Goal: Obtain resource: Download file/media

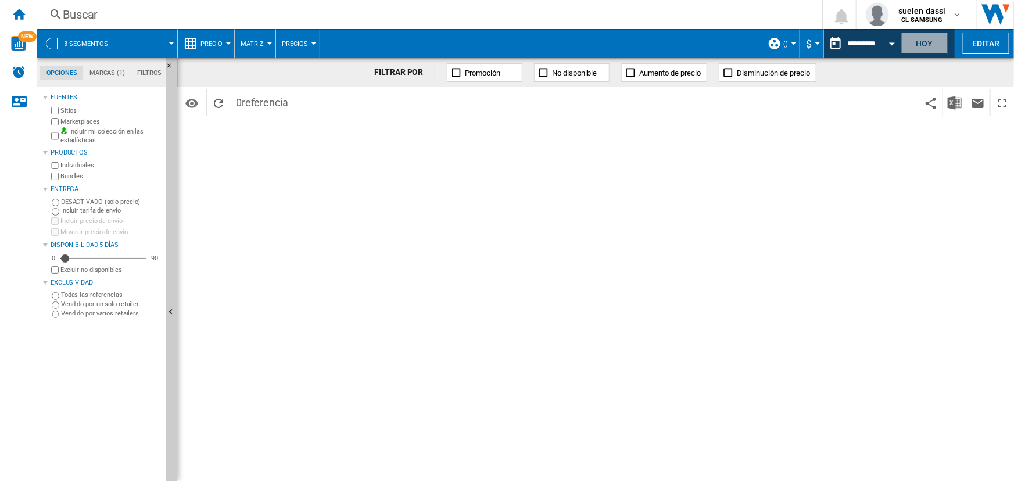
click at [932, 46] on button "Hoy" at bounding box center [924, 43] width 46 height 21
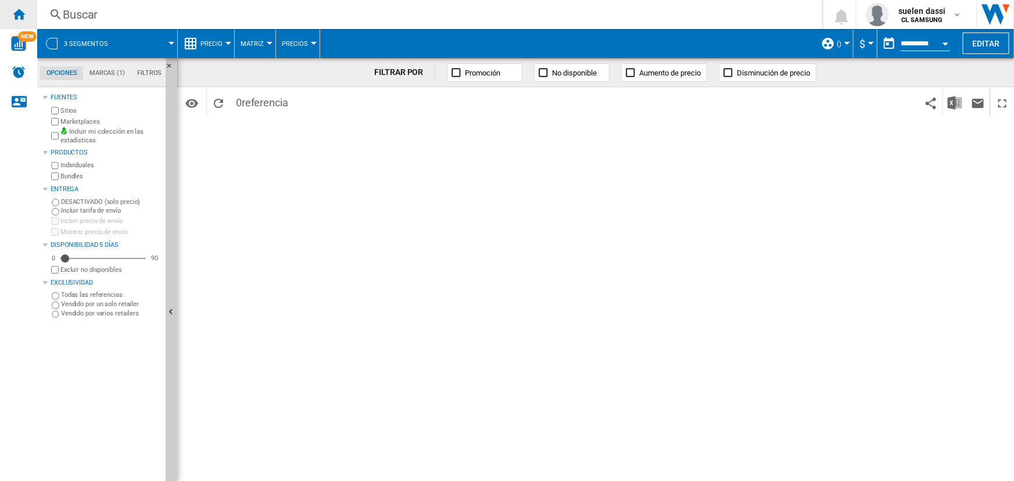
click at [19, 10] on ng-md-icon "Inicio" at bounding box center [19, 14] width 14 height 14
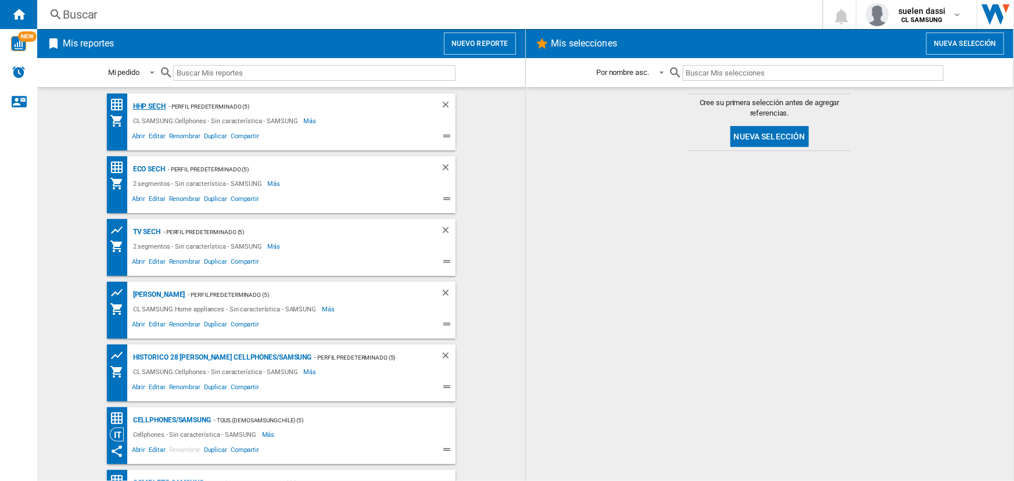
click at [148, 106] on div "HHP SECH" at bounding box center [147, 106] width 35 height 15
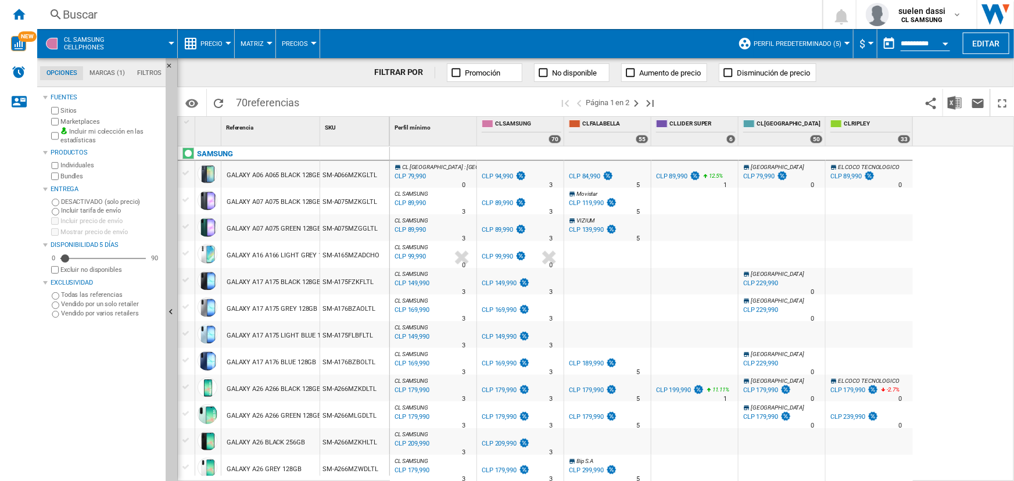
click at [196, 45] on ng-md-icon at bounding box center [191, 44] width 14 height 14
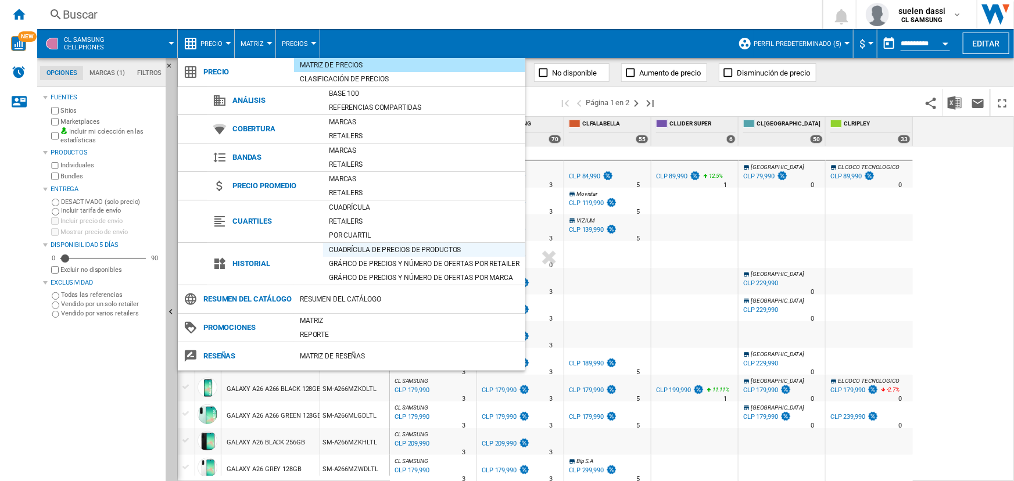
click at [350, 253] on div "Cuadrícula de precios de productos" at bounding box center [424, 250] width 202 height 12
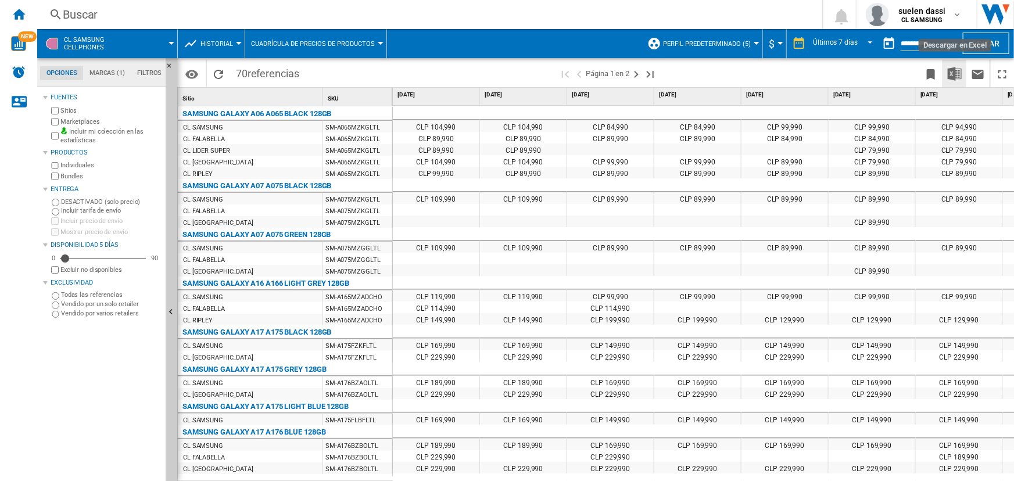
click at [949, 74] on img "Descargar en Excel" at bounding box center [954, 74] width 14 height 14
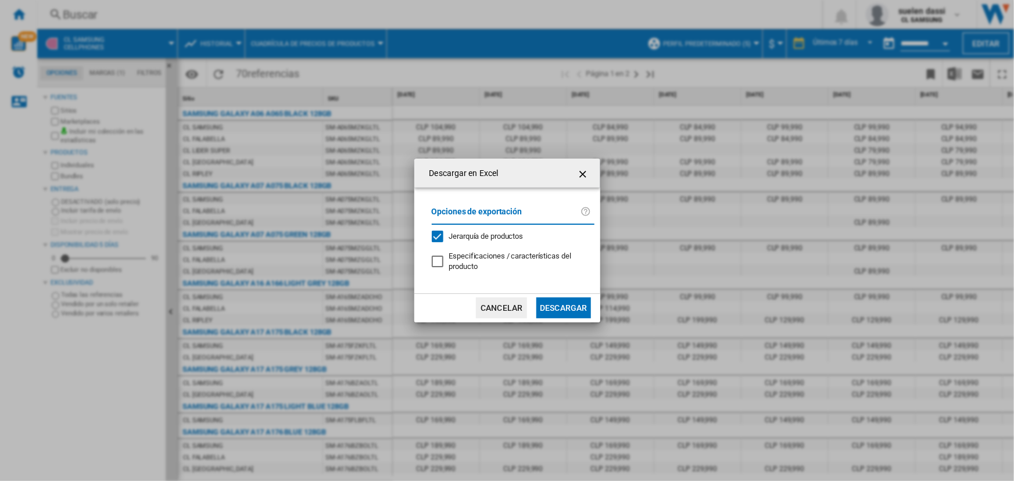
click at [551, 307] on button "Descargar" at bounding box center [563, 307] width 54 height 21
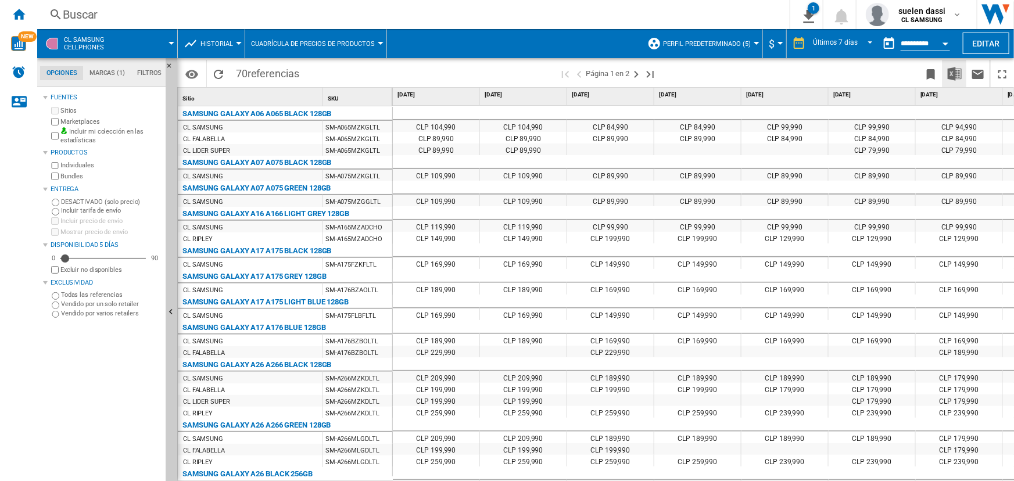
click at [959, 70] on img "Descargar en Excel" at bounding box center [954, 74] width 14 height 14
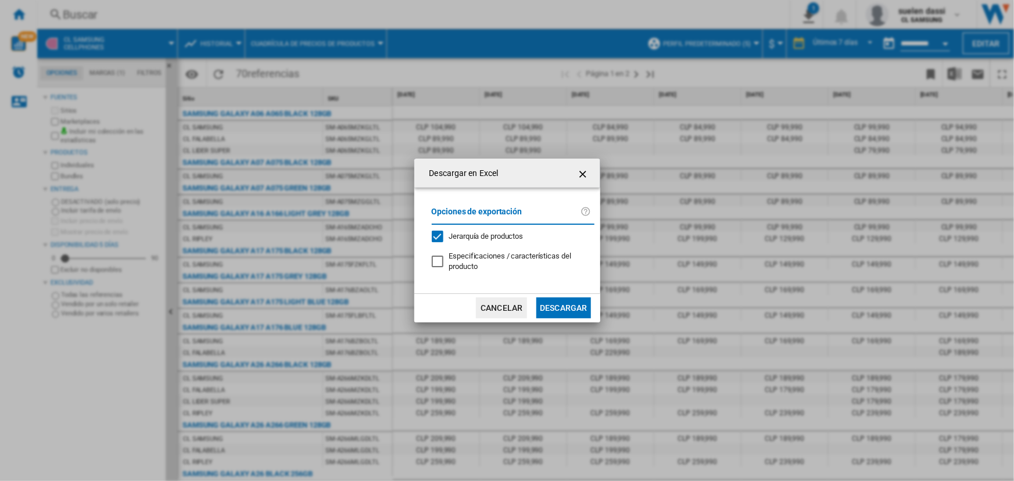
click at [507, 306] on button "Cancelar" at bounding box center [501, 307] width 51 height 21
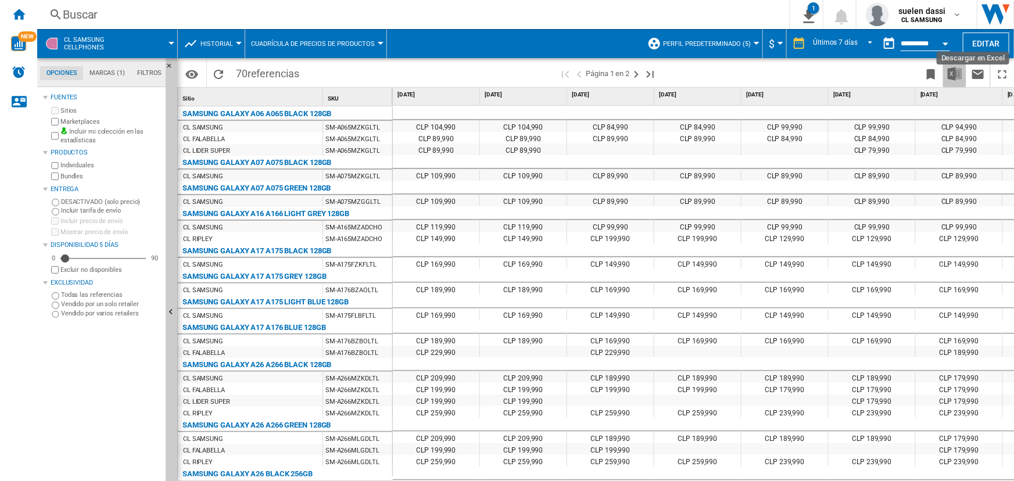
click at [959, 68] on img "Descargar en Excel" at bounding box center [954, 74] width 14 height 14
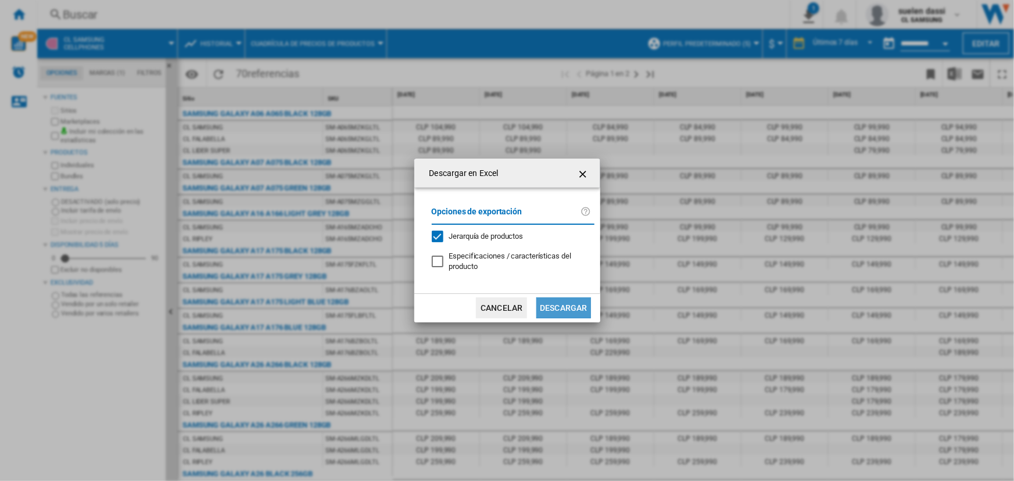
click at [568, 306] on button "Descargar" at bounding box center [563, 307] width 54 height 21
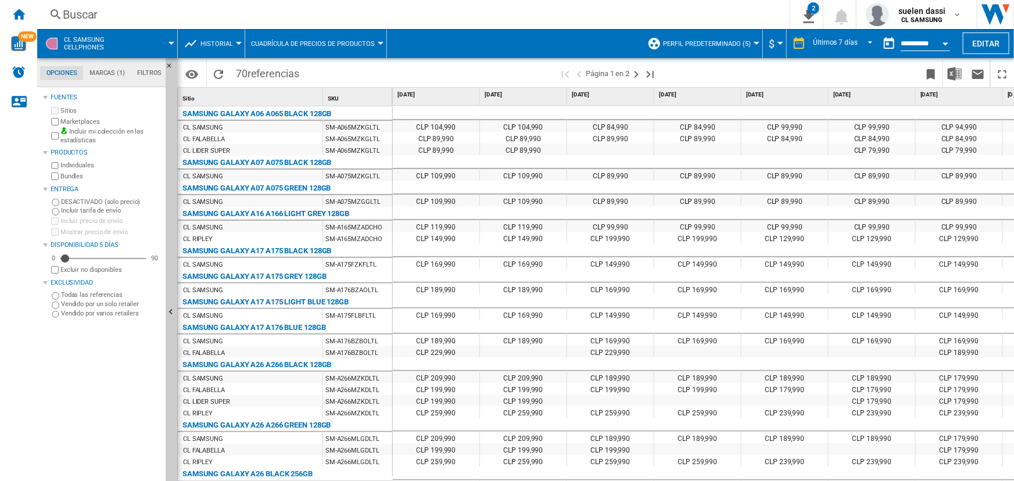
click at [221, 46] on span "Historial" at bounding box center [216, 44] width 33 height 8
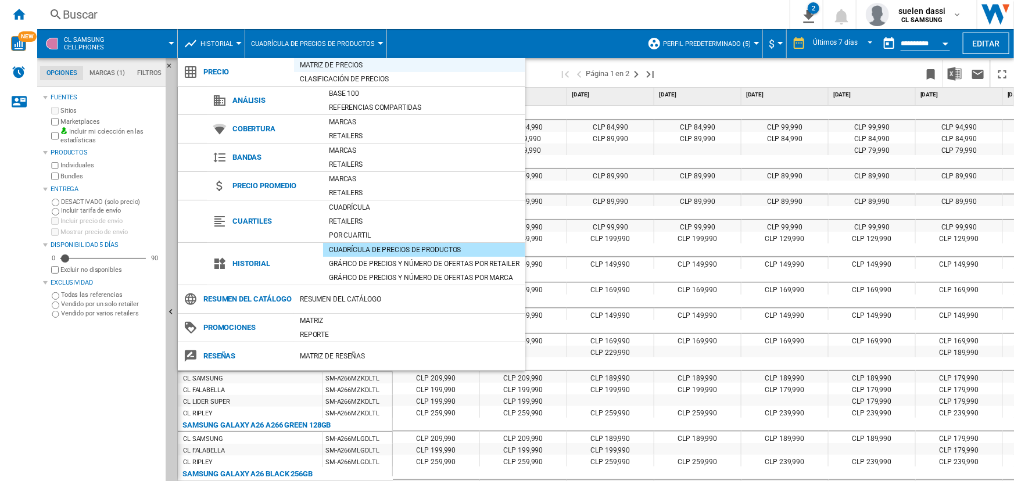
click at [325, 66] on div "Matriz de precios" at bounding box center [409, 65] width 231 height 12
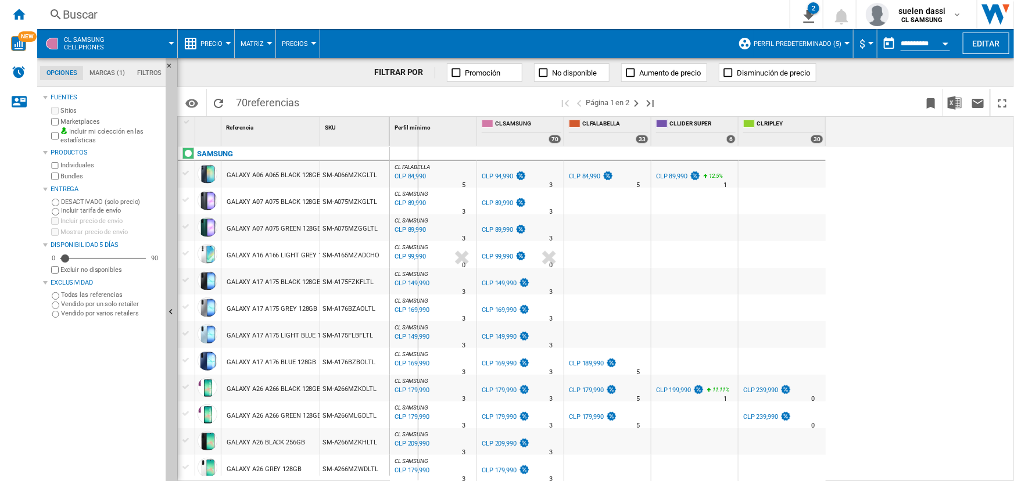
drag, startPoint x: 320, startPoint y: 132, endPoint x: 417, endPoint y: 143, distance: 98.3
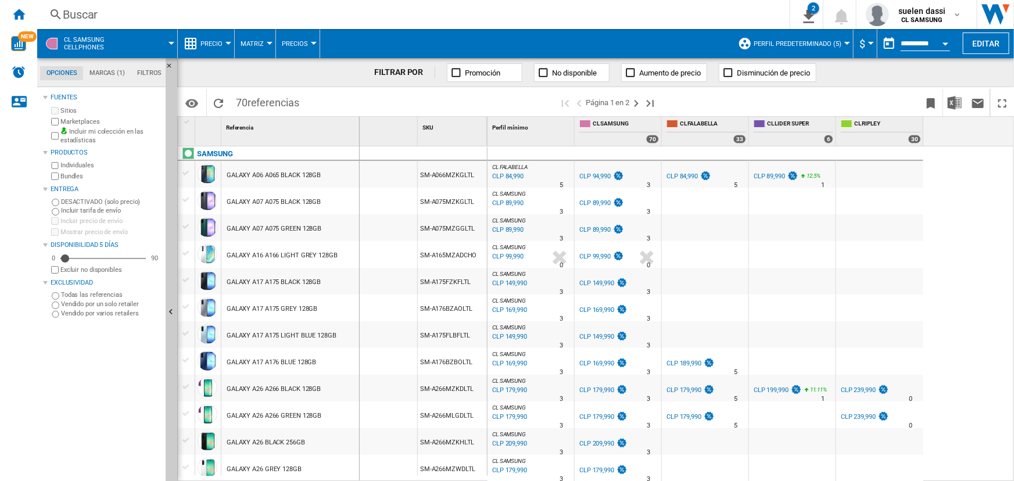
drag, startPoint x: 417, startPoint y: 141, endPoint x: 358, endPoint y: 139, distance: 58.1
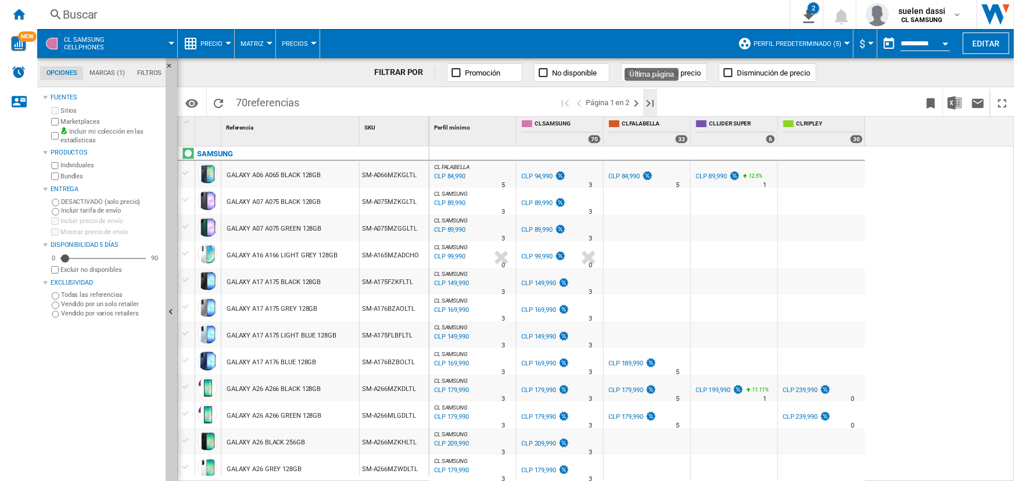
click at [650, 107] on ng-md-icon "Última página" at bounding box center [650, 103] width 14 height 14
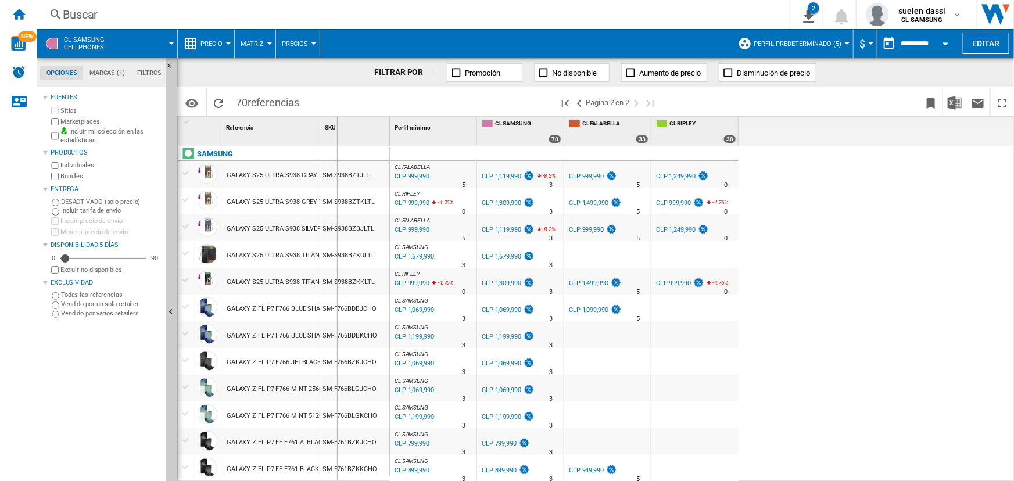
drag, startPoint x: 317, startPoint y: 133, endPoint x: 392, endPoint y: 135, distance: 74.4
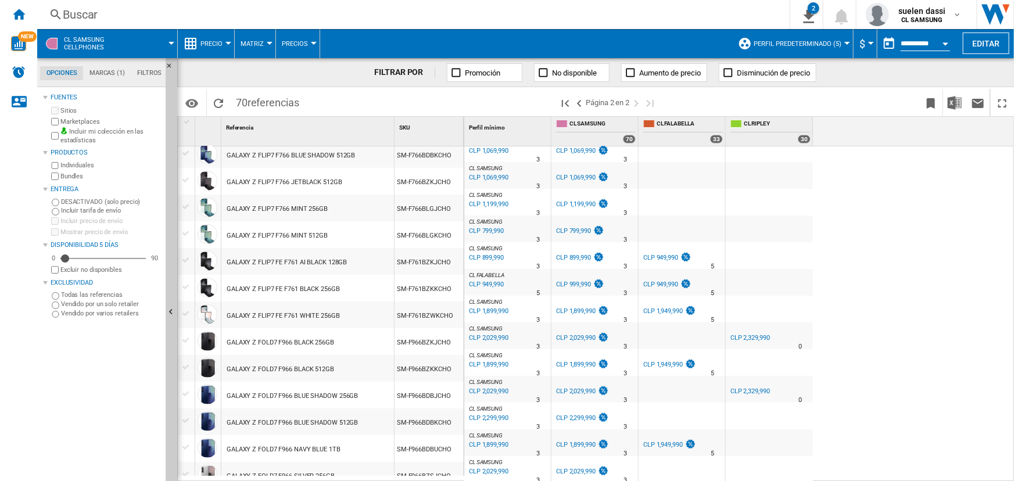
scroll to position [213, 0]
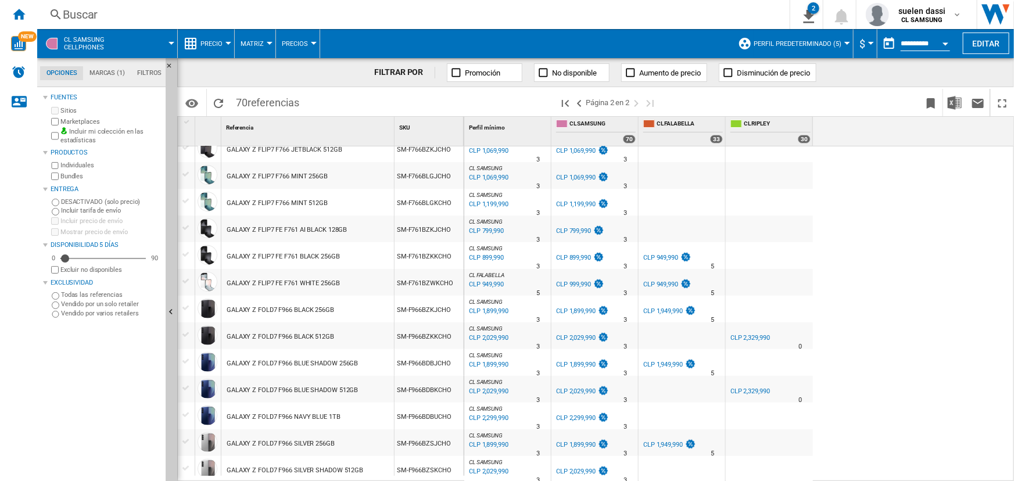
click at [756, 340] on div "CLP 2,329,990" at bounding box center [750, 338] width 40 height 8
click at [666, 363] on div "CLP 1,949,990" at bounding box center [663, 365] width 40 height 8
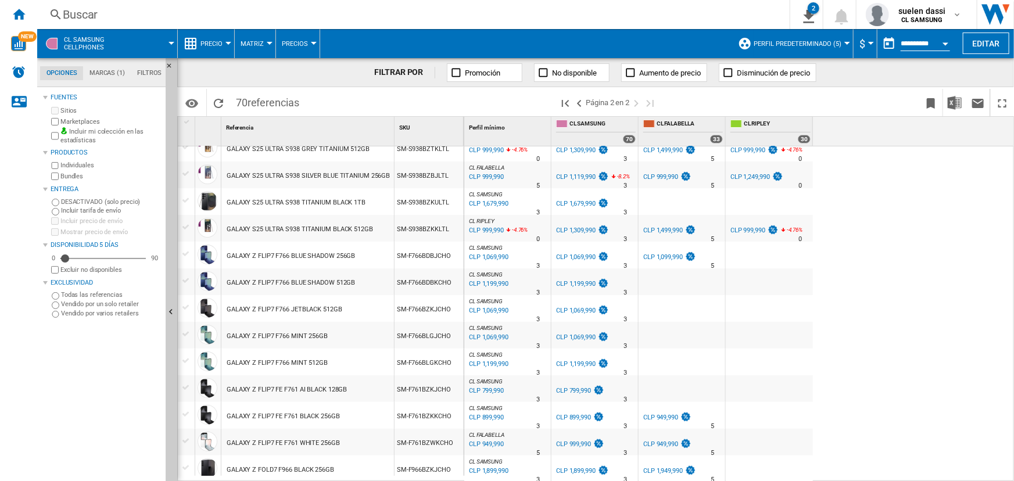
scroll to position [38, 0]
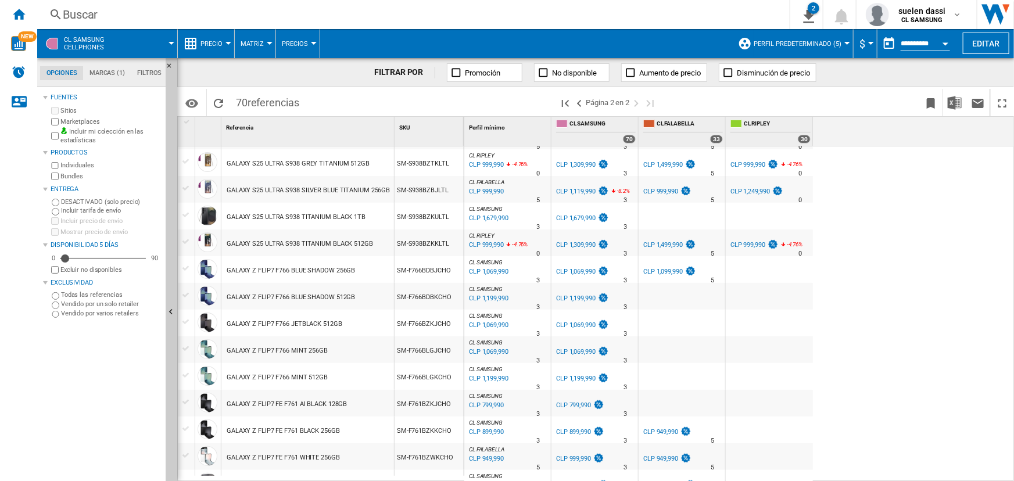
click at [669, 268] on div "CLP 1,099,990" at bounding box center [663, 272] width 40 height 8
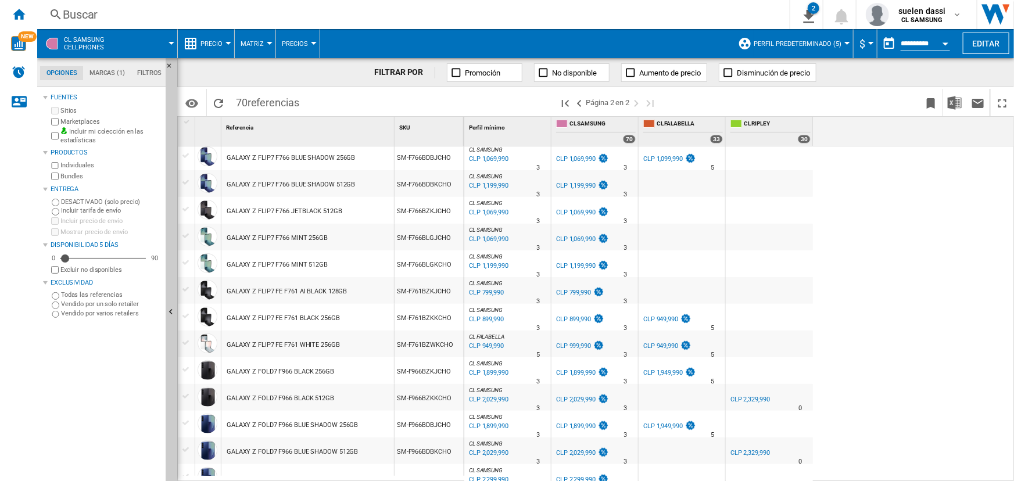
scroll to position [156, 0]
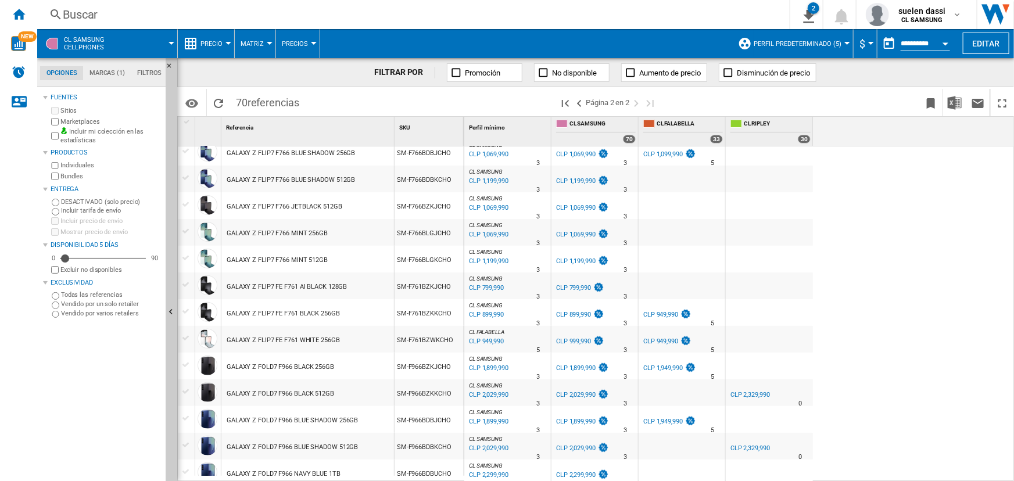
click at [659, 343] on div "CLP 949,990" at bounding box center [660, 342] width 35 height 8
click at [854, 249] on div "[PERSON_NAME] : [PERSON_NAME] -10.7 % CLP 999,990 % N/A 5 [PERSON_NAME] : [PERS…" at bounding box center [739, 314] width 551 height 336
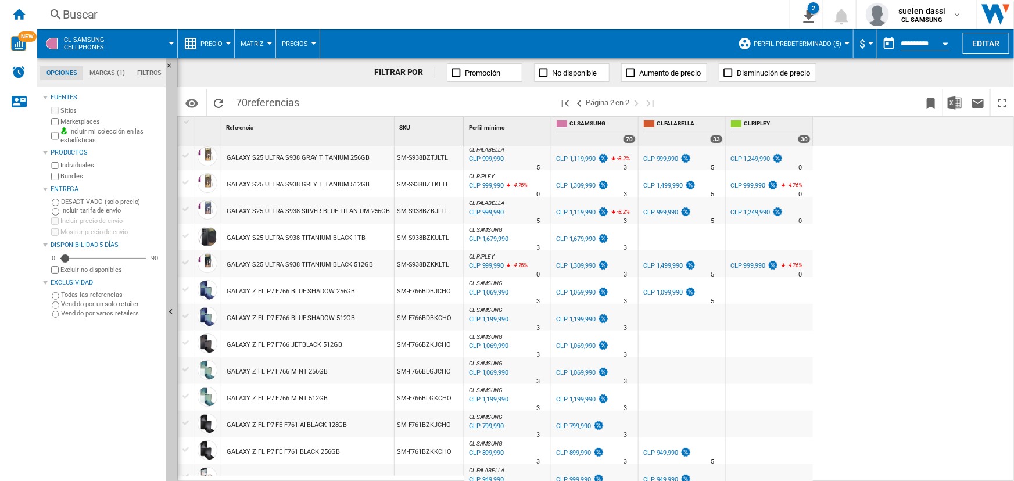
scroll to position [0, 0]
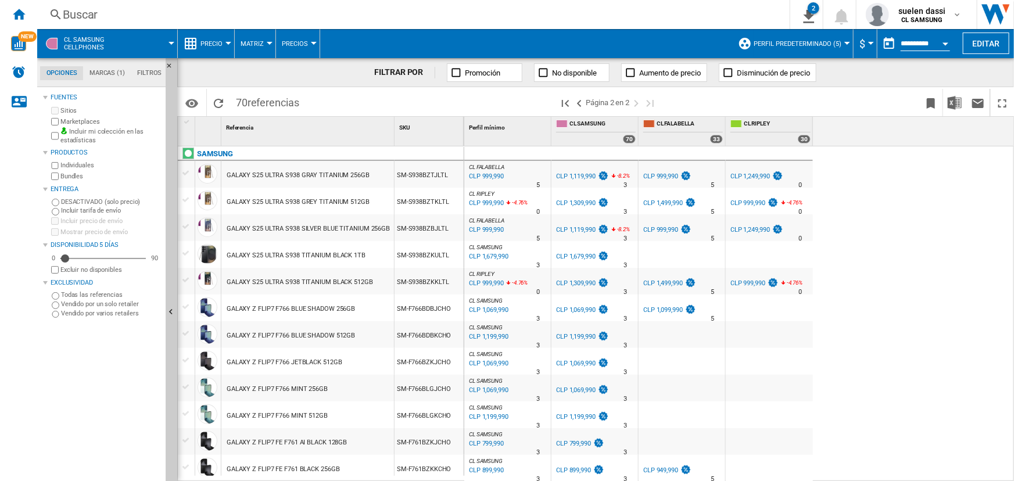
click at [743, 284] on div "CLP 999,990" at bounding box center [747, 283] width 35 height 8
click at [660, 228] on div "CLP 999,990" at bounding box center [660, 230] width 35 height 8
click at [580, 104] on ng-md-icon ">Página anterior" at bounding box center [579, 103] width 14 height 14
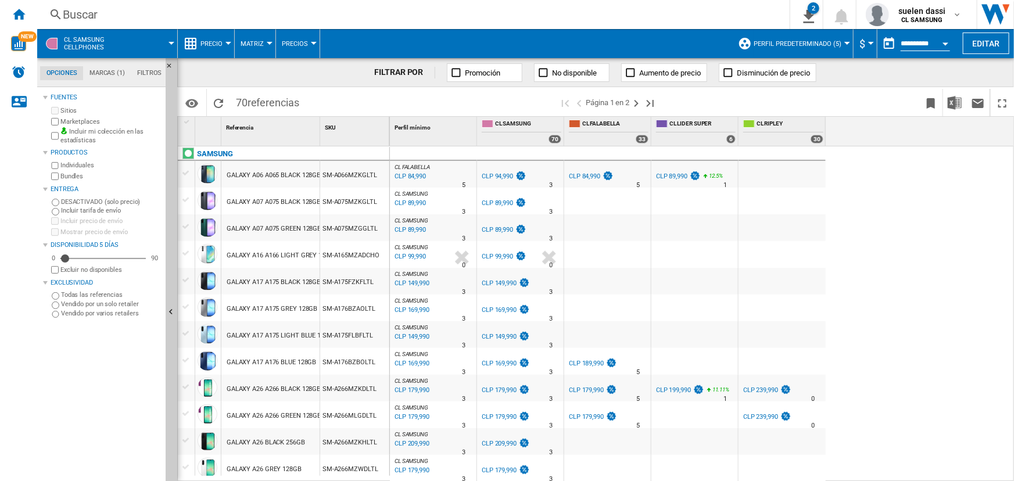
scroll to position [1014, 0]
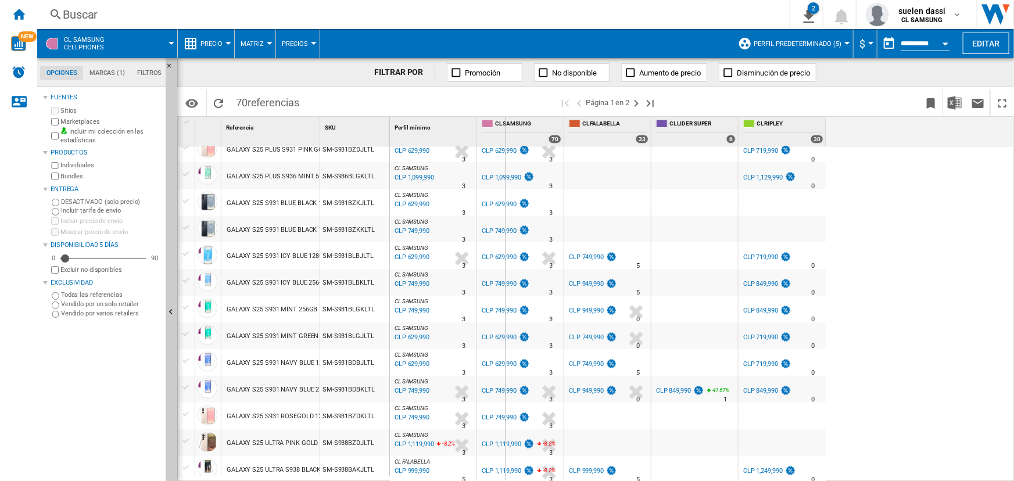
drag, startPoint x: 329, startPoint y: 137, endPoint x: 523, endPoint y: 171, distance: 196.5
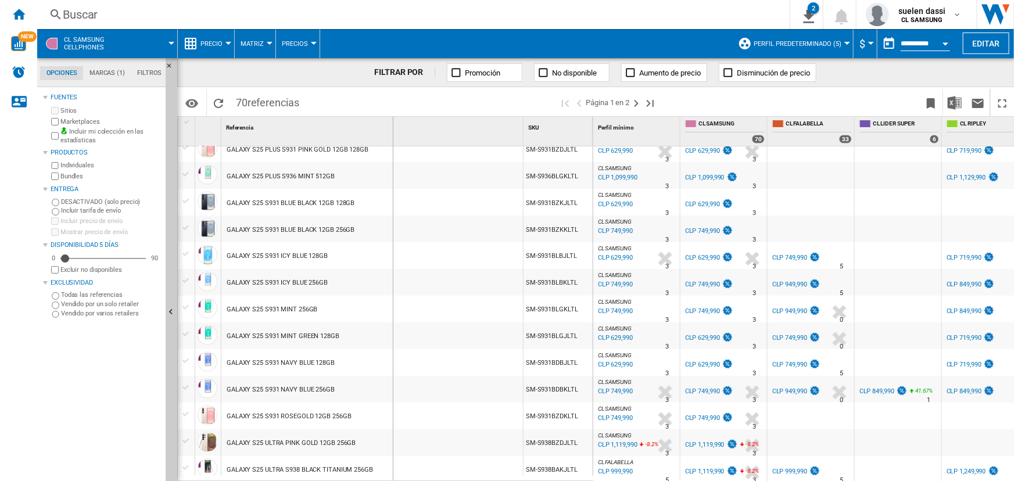
drag, startPoint x: 522, startPoint y: 131, endPoint x: 389, endPoint y: 146, distance: 134.0
click at [389, 146] on div "1 Referencia 1 SKU 1 SAMSUNG GALAXY A06 A065 BLACK 128GB SM-A066MZKGLTL GALAXY …" at bounding box center [385, 299] width 415 height 364
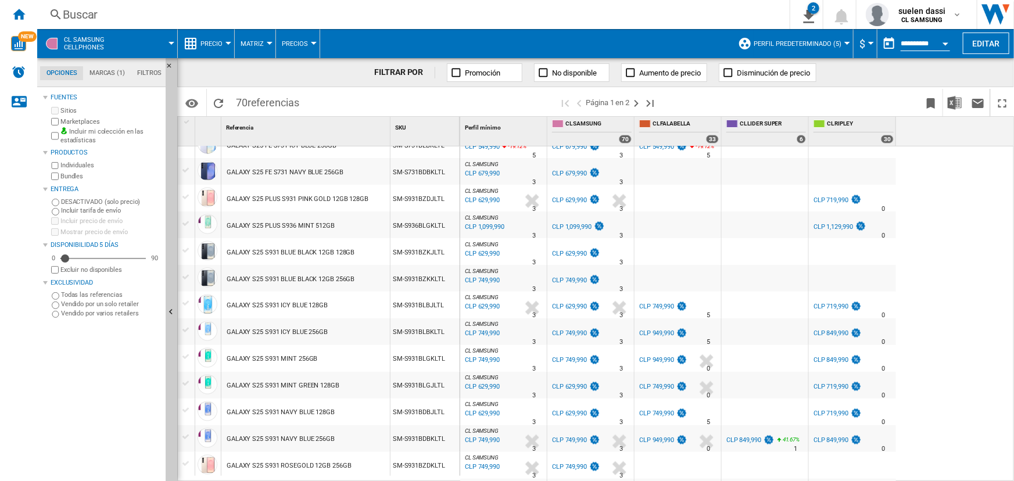
scroll to position [912, 0]
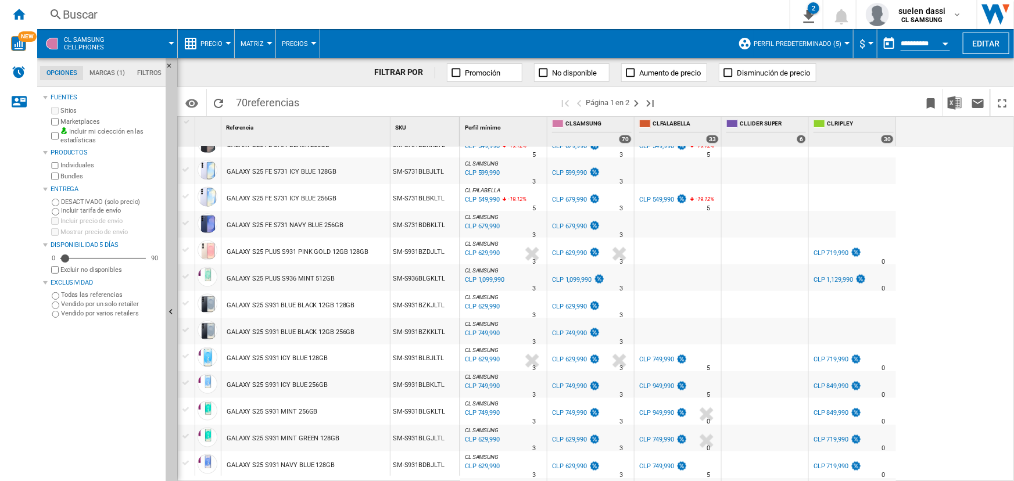
click at [838, 284] on div "CLP 1,129,990" at bounding box center [839, 280] width 55 height 12
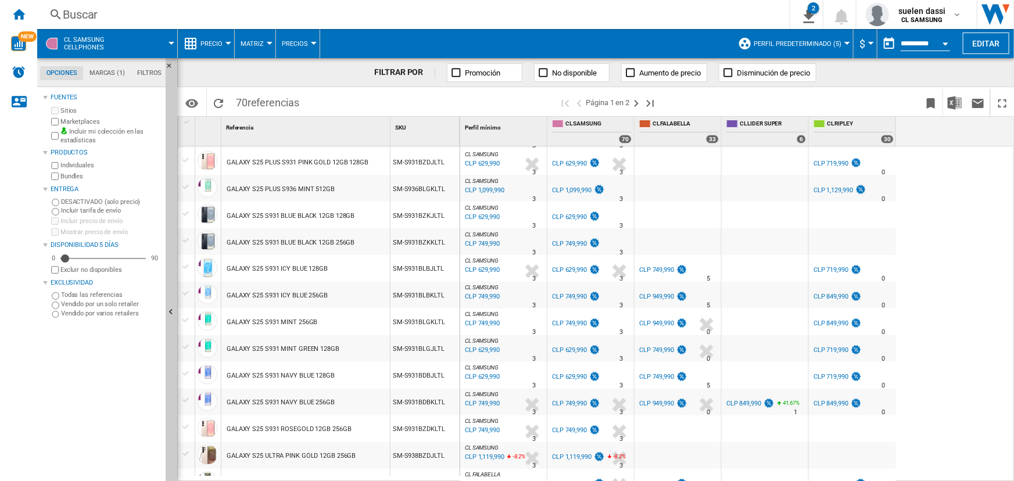
scroll to position [1004, 0]
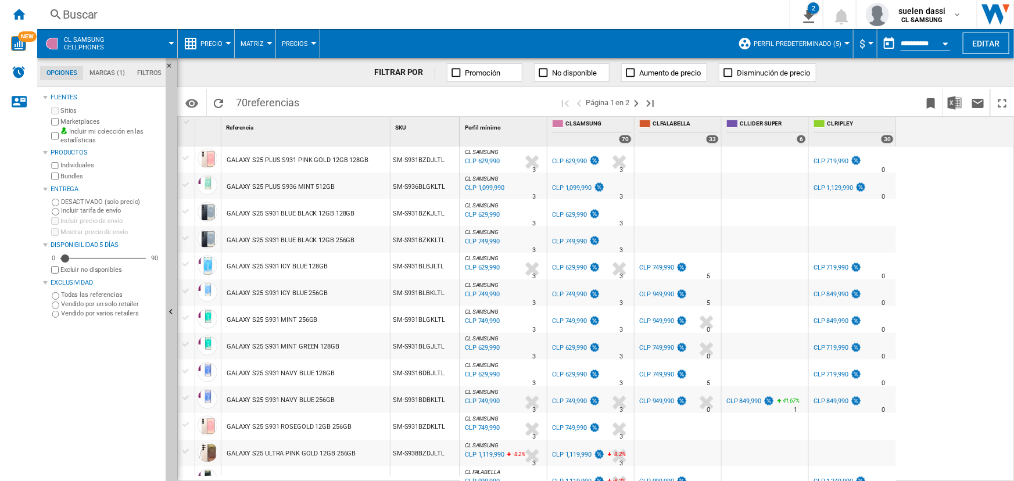
click at [828, 289] on div "CLP 849,990" at bounding box center [837, 295] width 50 height 12
click at [832, 267] on div "CLP 719,990" at bounding box center [830, 268] width 35 height 8
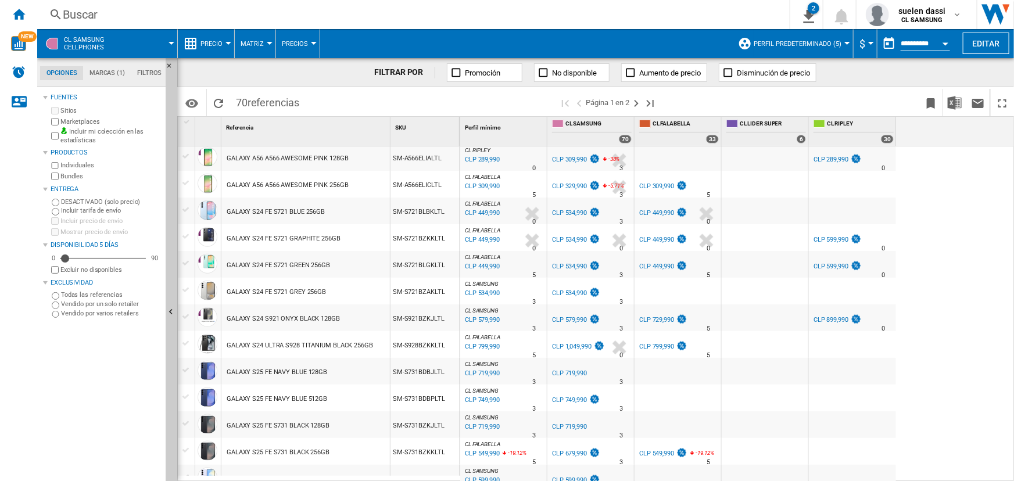
scroll to position [581, 0]
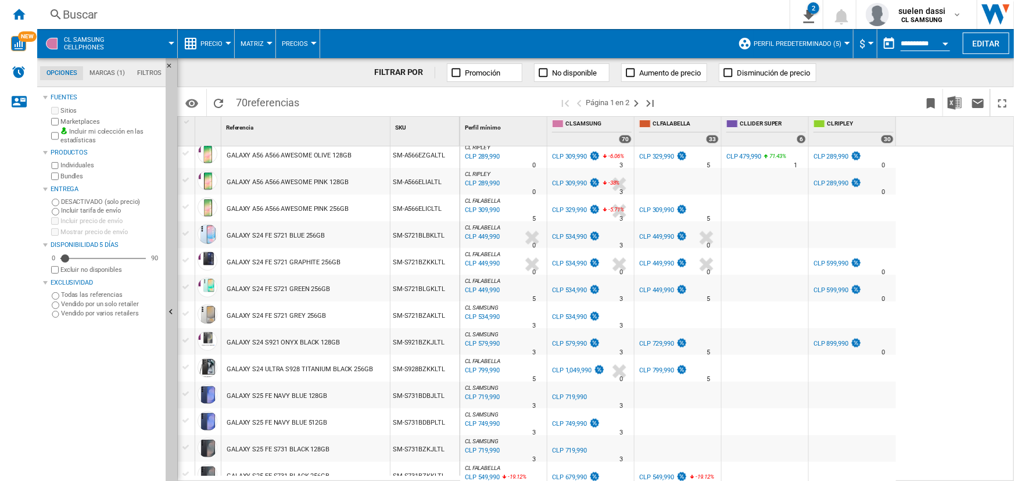
click at [659, 367] on div "CLP 799,990" at bounding box center [656, 371] width 35 height 8
click at [662, 340] on div "CLP 729,990" at bounding box center [656, 344] width 35 height 8
click at [650, 233] on div "CLP 449,990" at bounding box center [656, 237] width 35 height 8
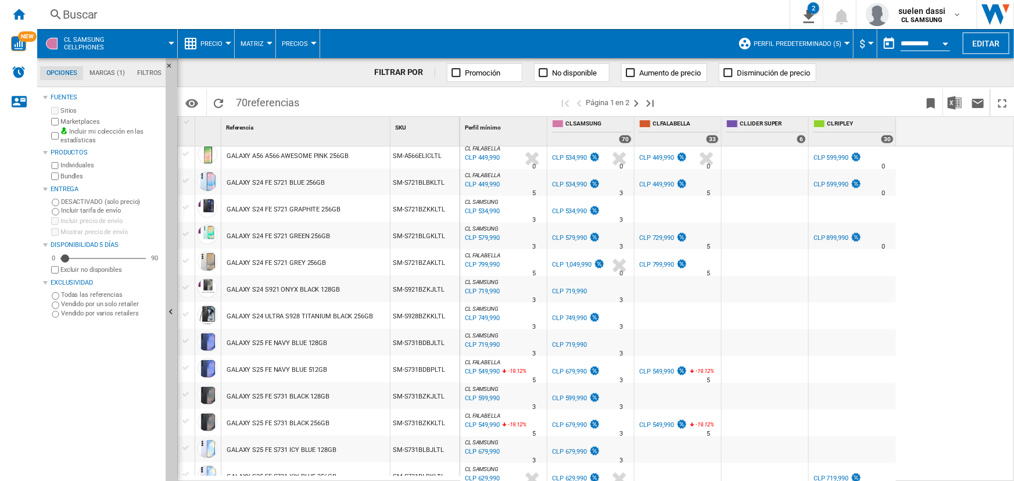
scroll to position [687, 0]
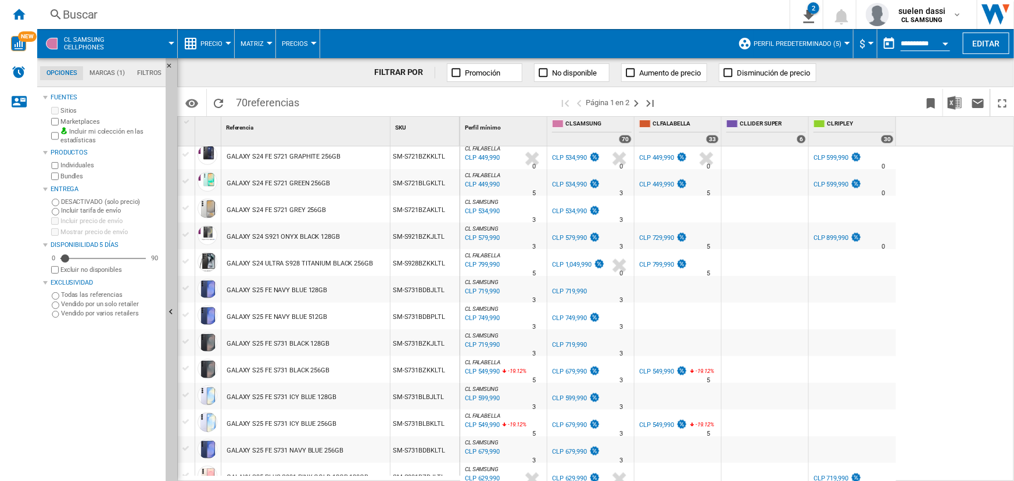
click at [658, 370] on div "CLP 549,990" at bounding box center [656, 372] width 35 height 8
click at [647, 425] on div "CLP 549,990" at bounding box center [656, 425] width 35 height 8
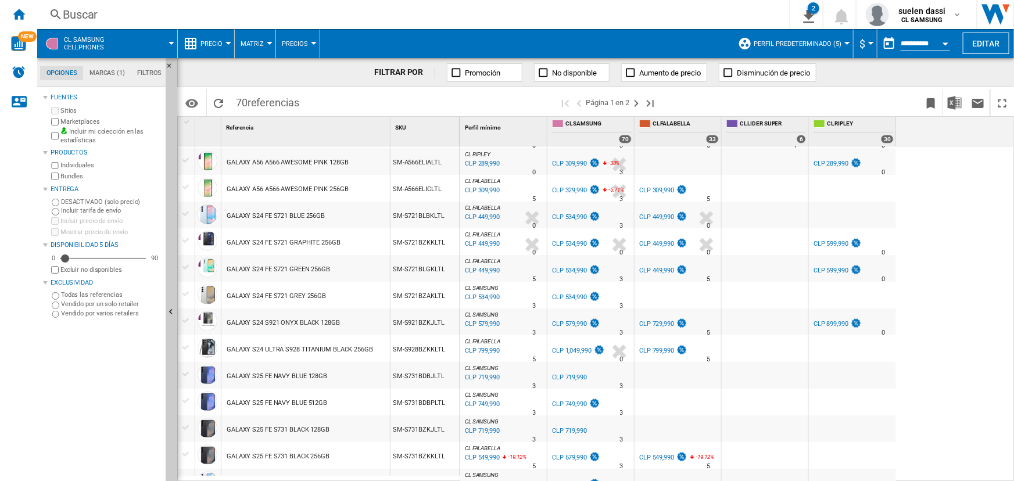
scroll to position [587, 0]
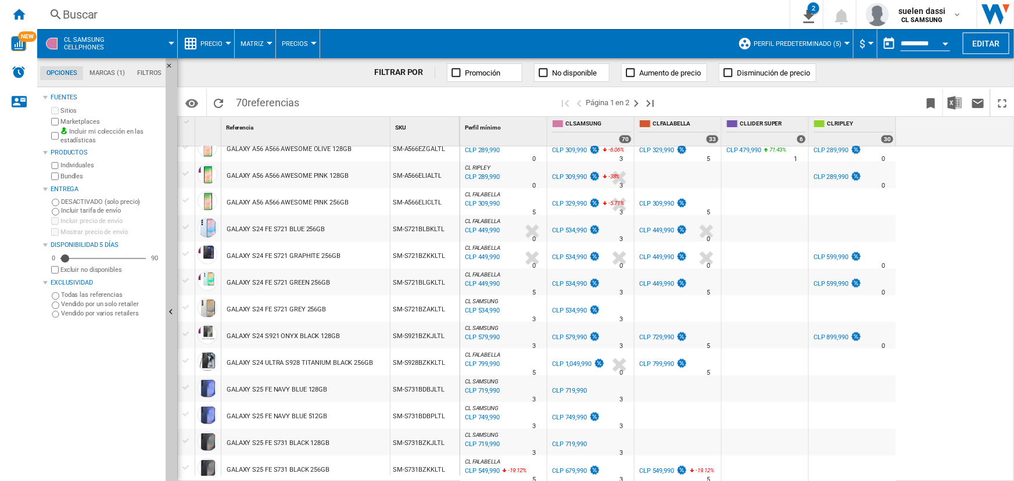
click at [661, 286] on div "CLP 449,990" at bounding box center [656, 284] width 35 height 8
click at [663, 260] on div "CLP 449,990" at bounding box center [662, 258] width 50 height 12
click at [658, 275] on div "CL FALABELLA" at bounding box center [678, 274] width 82 height 7
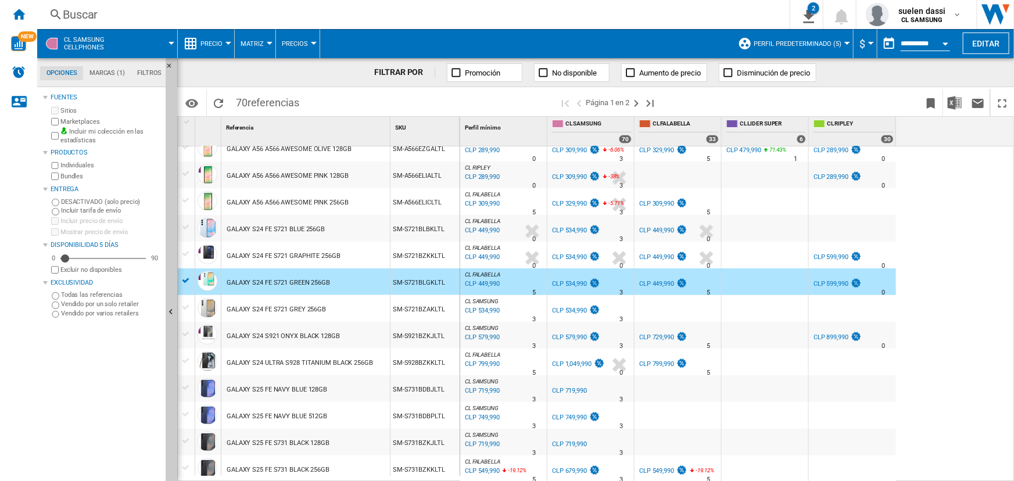
click at [659, 280] on div "CLP 449,990" at bounding box center [656, 284] width 35 height 8
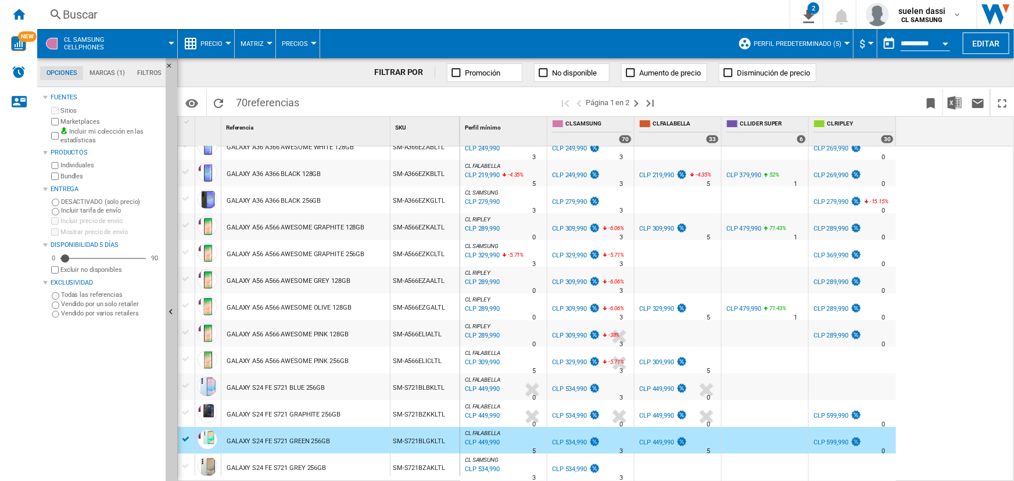
scroll to position [403, 0]
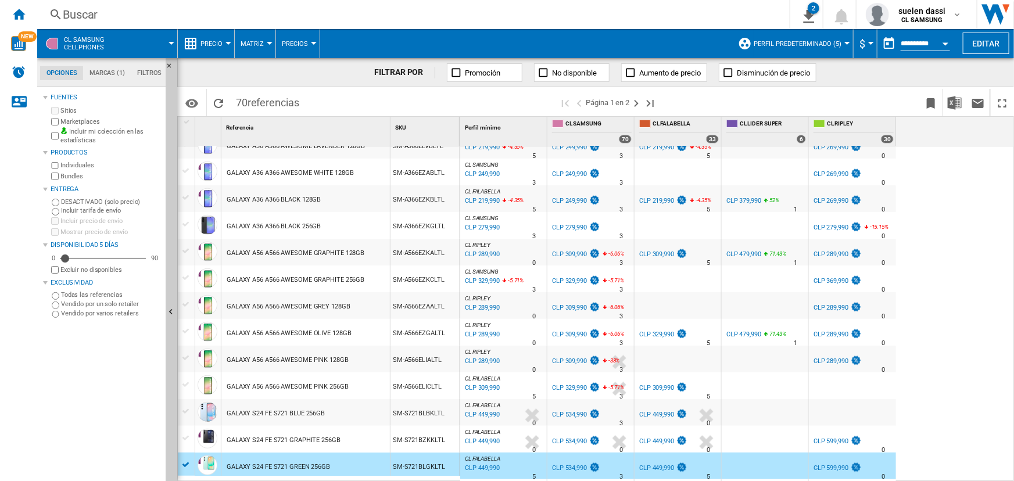
click at [658, 388] on div "CLP 309,990" at bounding box center [656, 388] width 35 height 8
click at [825, 278] on div "CLP 369,990" at bounding box center [830, 281] width 35 height 8
click at [825, 250] on div "CLP 289,990" at bounding box center [830, 254] width 35 height 8
click at [661, 250] on div "CLP 309,990" at bounding box center [656, 254] width 35 height 8
click at [836, 357] on div "CLP 289,990" at bounding box center [830, 361] width 35 height 8
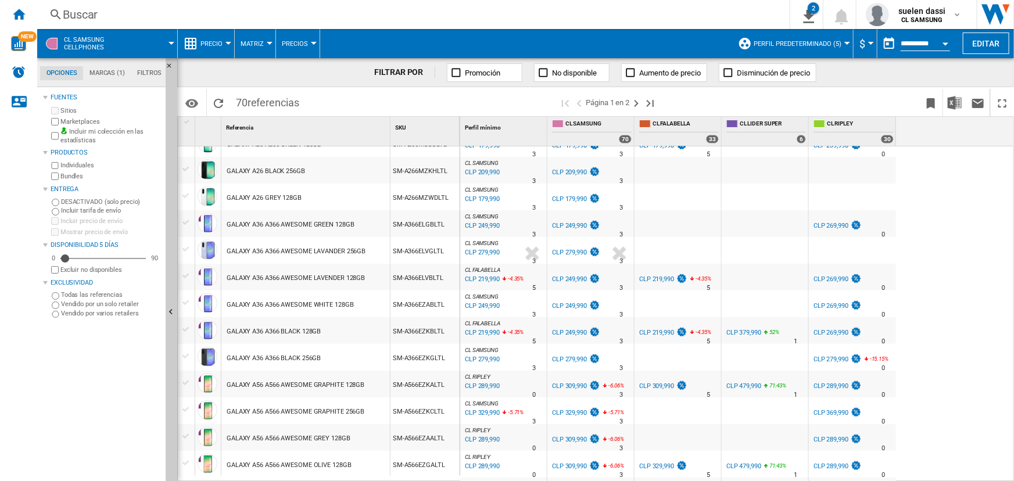
scroll to position [267, 0]
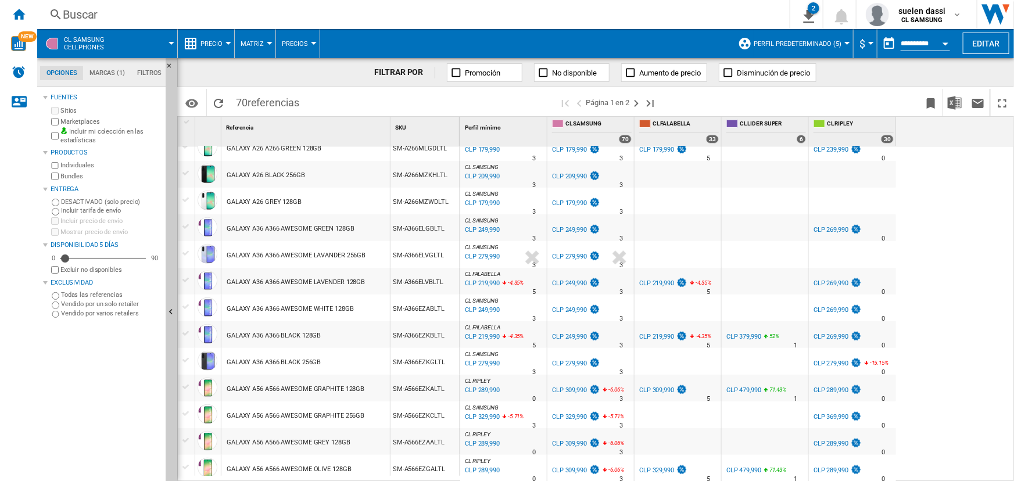
click at [830, 364] on div "CLP 279,990" at bounding box center [830, 364] width 35 height 8
click at [651, 279] on div "CLP 219,990" at bounding box center [656, 283] width 35 height 8
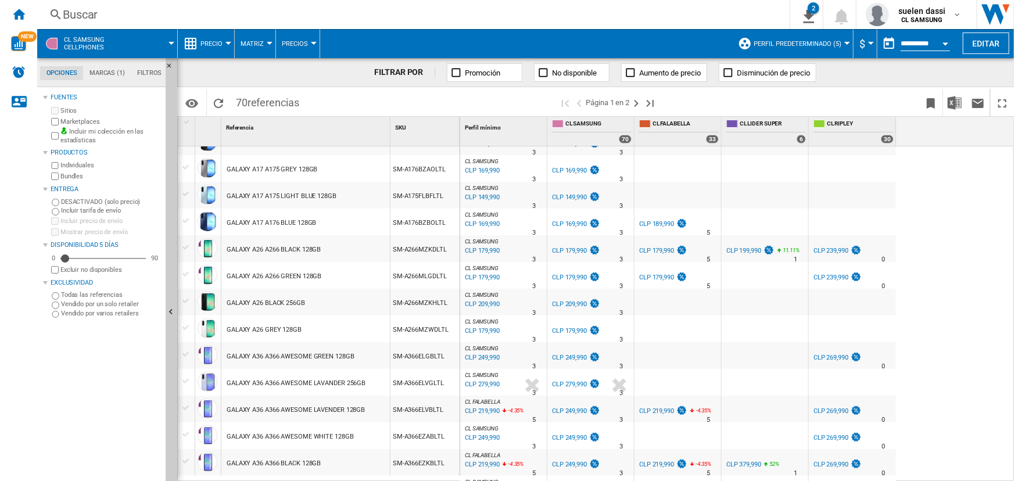
scroll to position [123, 0]
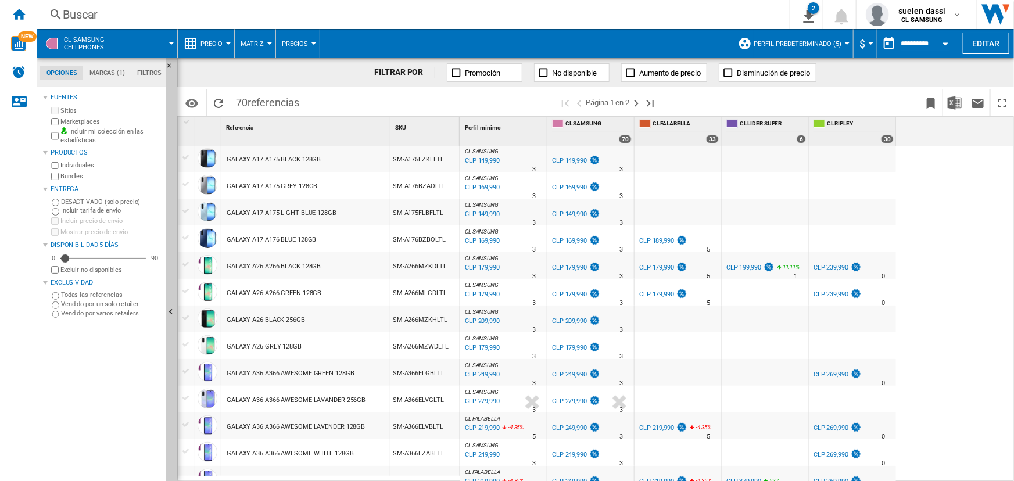
click at [663, 265] on div "CLP 179,990" at bounding box center [656, 268] width 35 height 8
click at [659, 239] on div "CLP 189,990" at bounding box center [656, 241] width 35 height 8
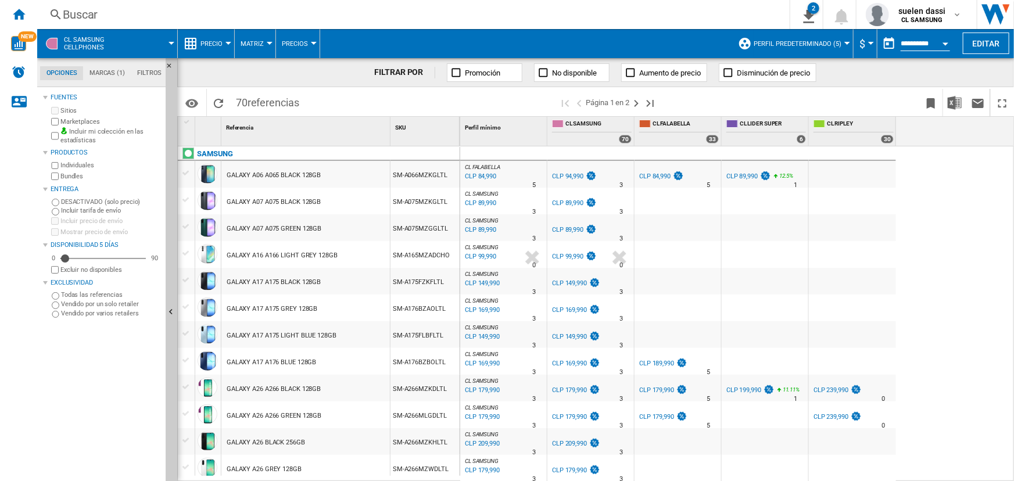
click at [654, 175] on div "CLP 84,990" at bounding box center [654, 177] width 31 height 8
click at [15, 8] on ng-md-icon "Inicio" at bounding box center [19, 14] width 14 height 14
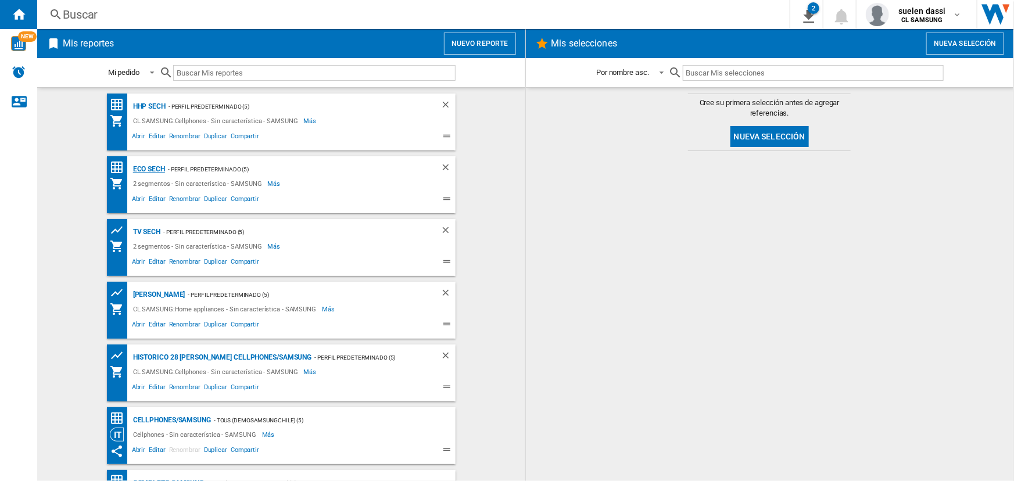
click at [135, 173] on div "ECO SECH" at bounding box center [147, 169] width 35 height 15
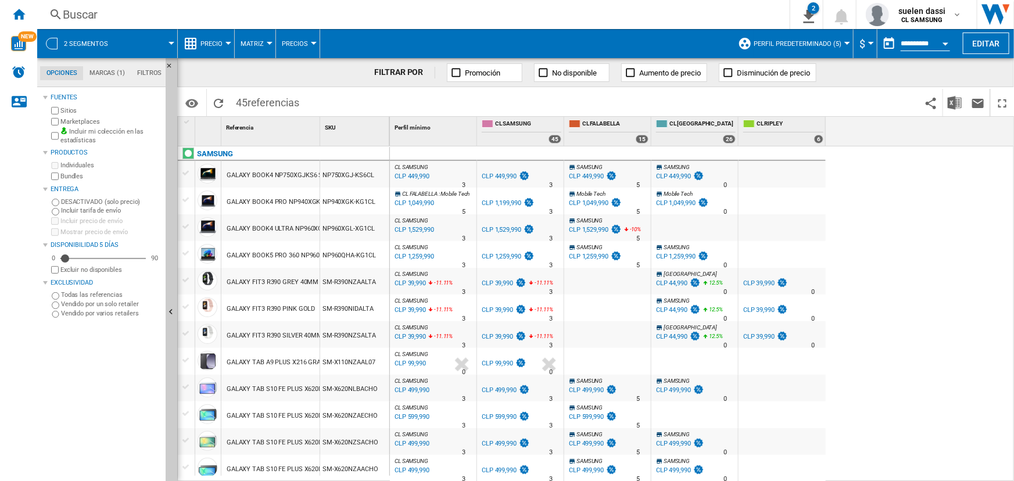
click at [216, 46] on span "Precio" at bounding box center [211, 44] width 22 height 8
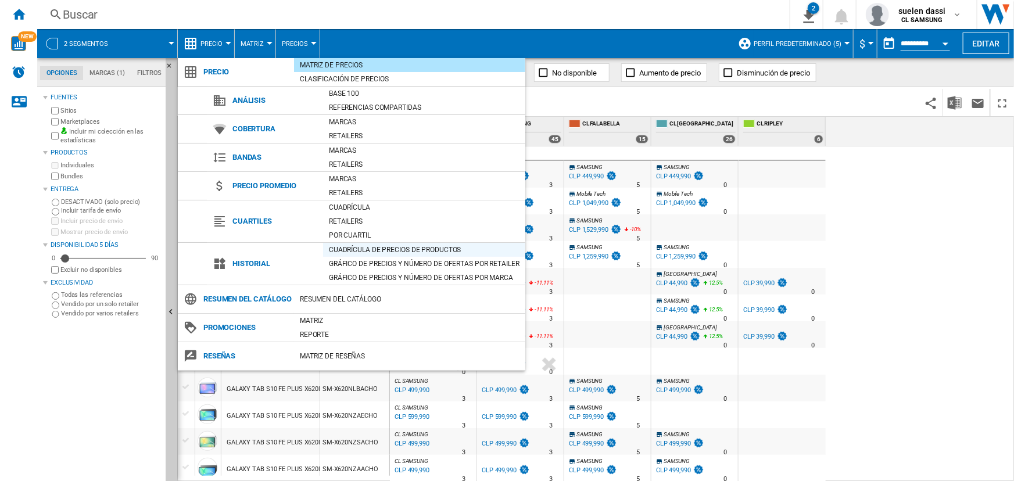
click at [358, 251] on div "Cuadrícula de precios de productos" at bounding box center [424, 250] width 202 height 12
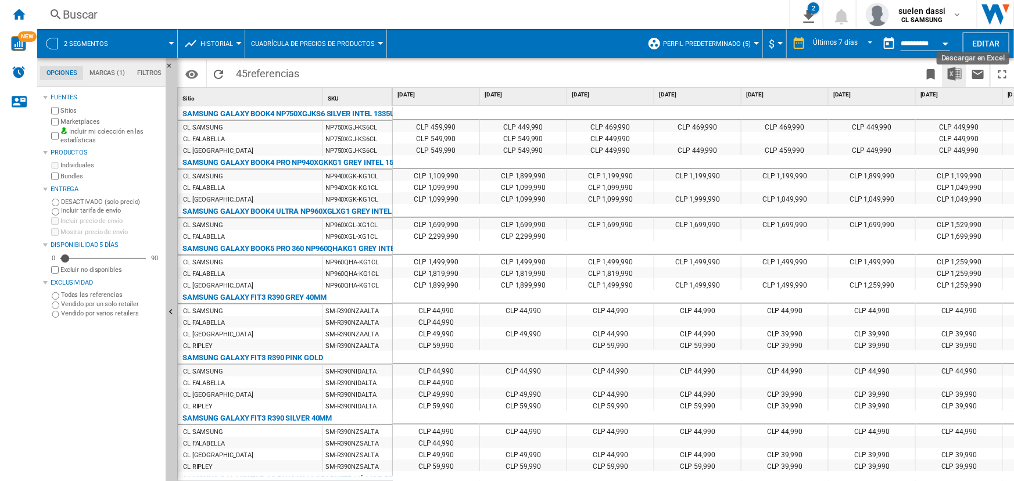
click at [955, 73] on img "Descargar en Excel" at bounding box center [954, 74] width 14 height 14
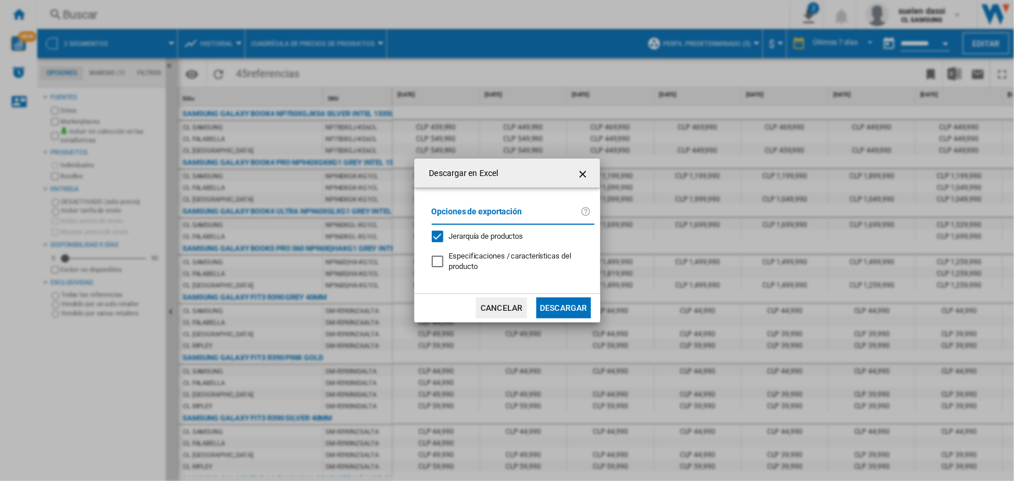
click at [554, 303] on button "Descargar" at bounding box center [563, 307] width 54 height 21
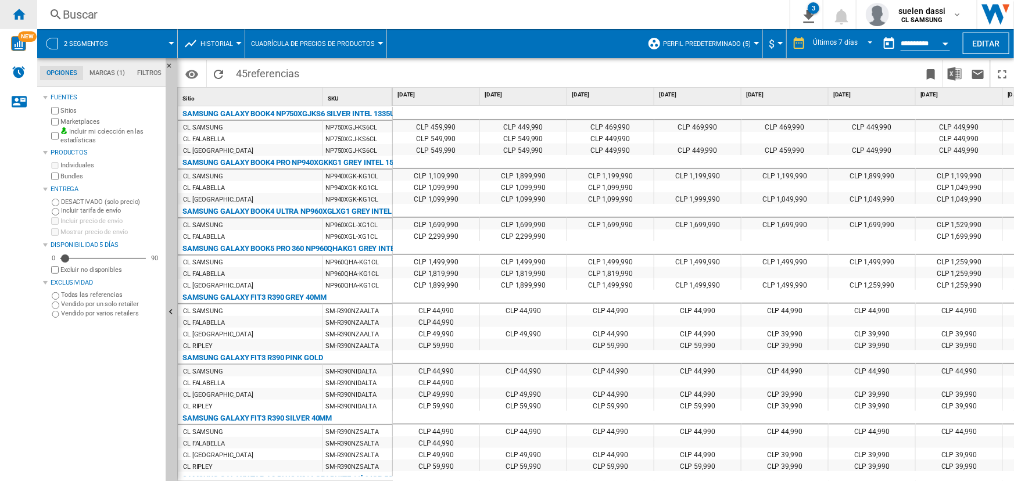
click at [30, 21] on div "Inicio" at bounding box center [18, 14] width 37 height 29
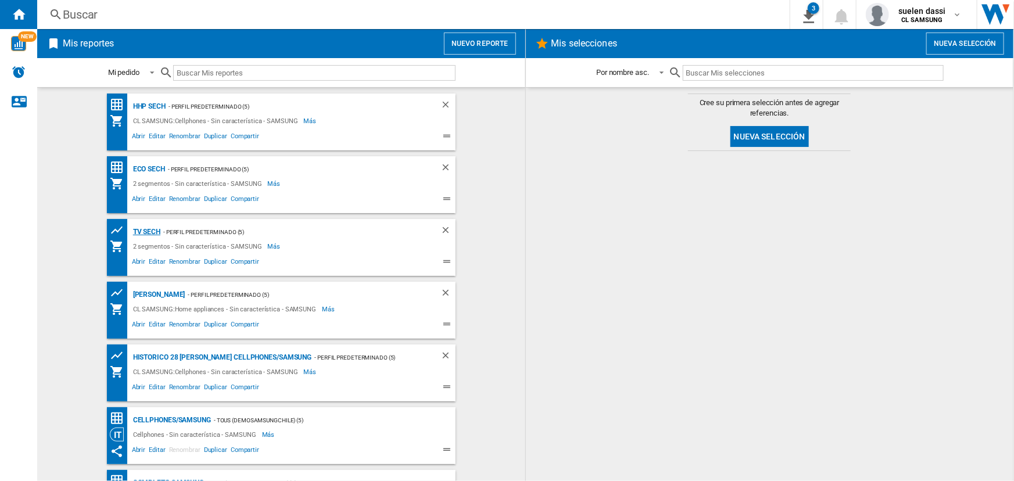
click at [133, 229] on div "TV SECH" at bounding box center [145, 232] width 30 height 15
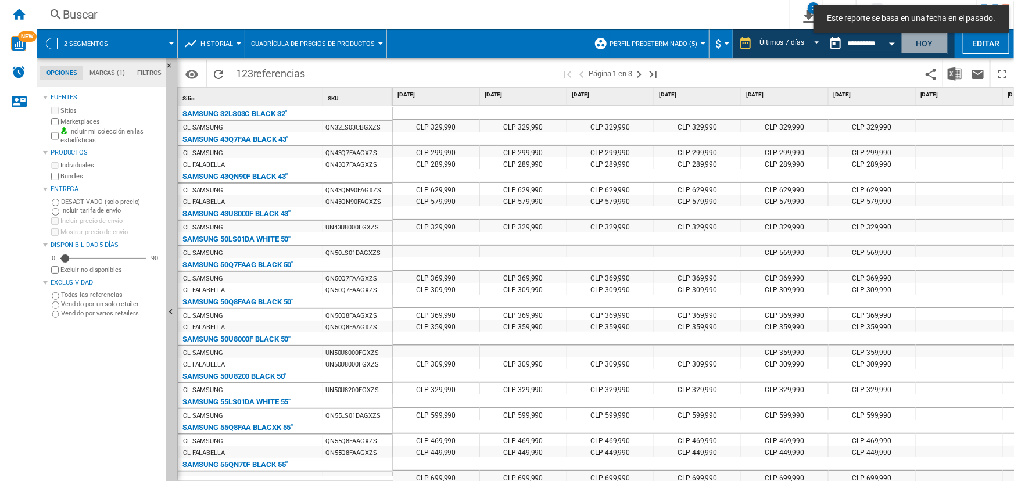
click at [916, 49] on button "Hoy" at bounding box center [924, 43] width 46 height 21
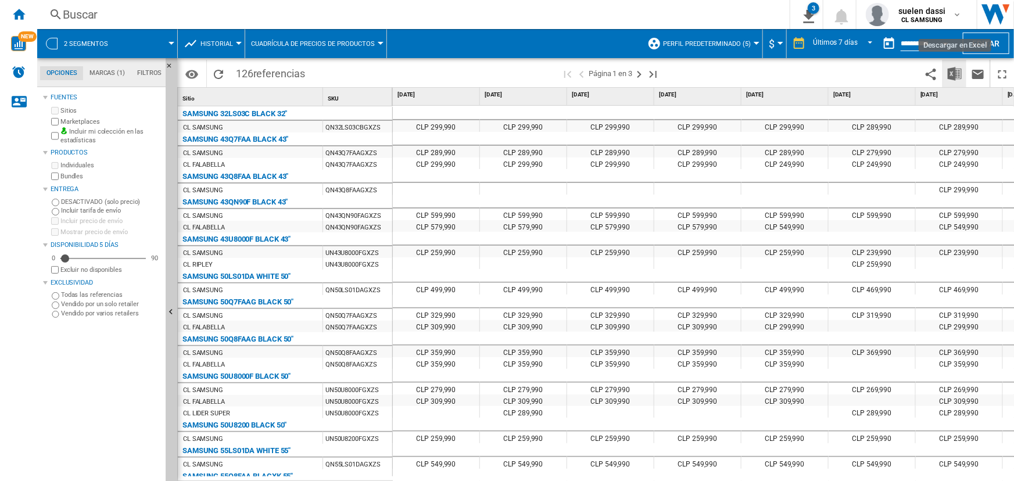
click at [952, 72] on img "Descargar en Excel" at bounding box center [954, 74] width 14 height 14
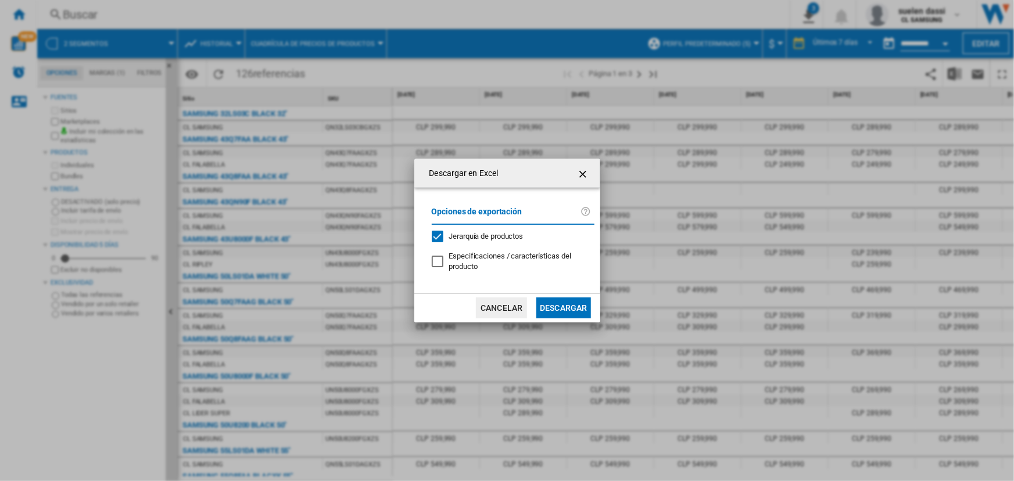
click at [569, 306] on button "Descargar" at bounding box center [563, 307] width 54 height 21
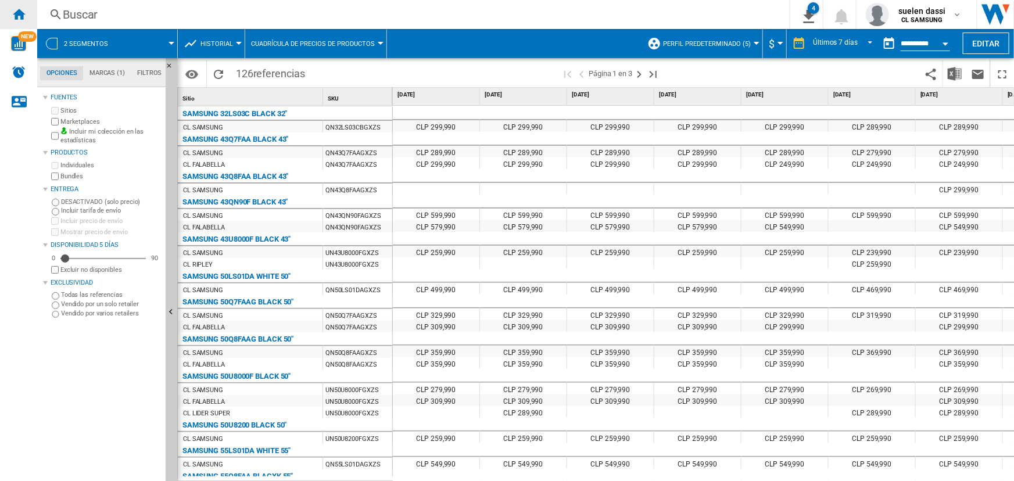
click at [23, 10] on ng-md-icon "Inicio" at bounding box center [19, 14] width 14 height 14
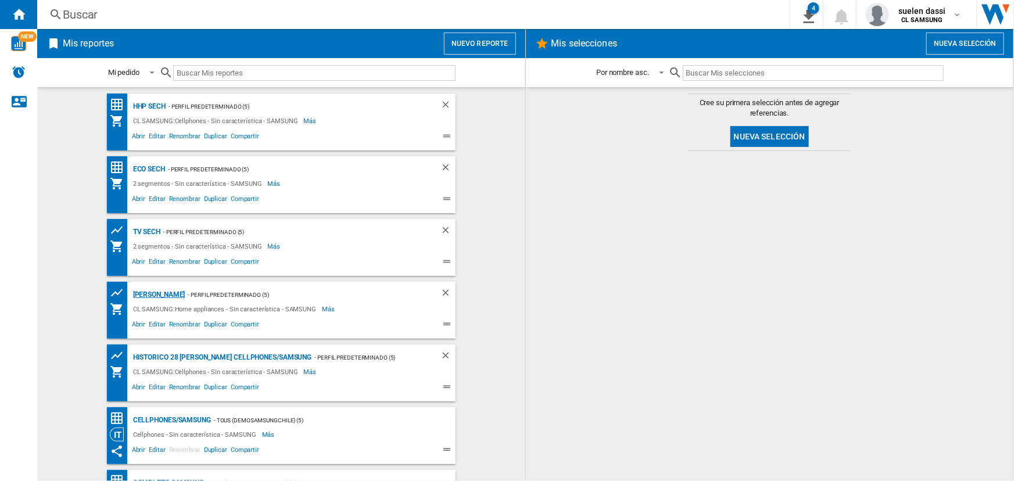
click at [131, 296] on div "[PERSON_NAME]" at bounding box center [157, 295] width 55 height 15
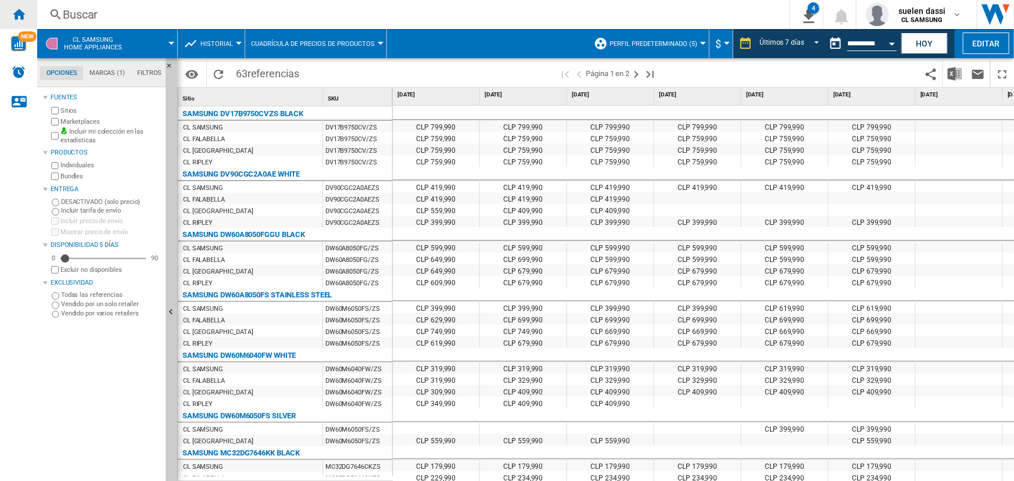
click at [23, 15] on ng-md-icon "Inicio" at bounding box center [19, 14] width 14 height 14
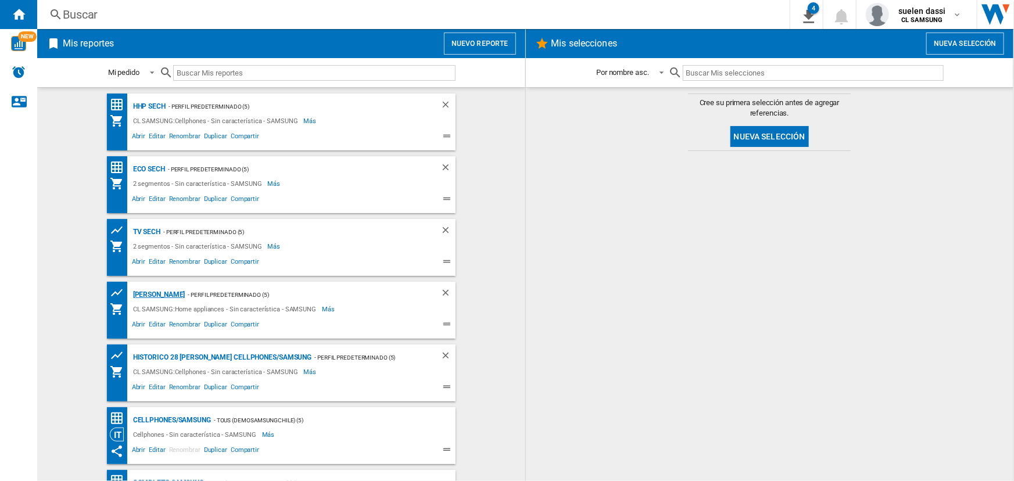
click at [137, 293] on div "[PERSON_NAME]" at bounding box center [157, 295] width 55 height 15
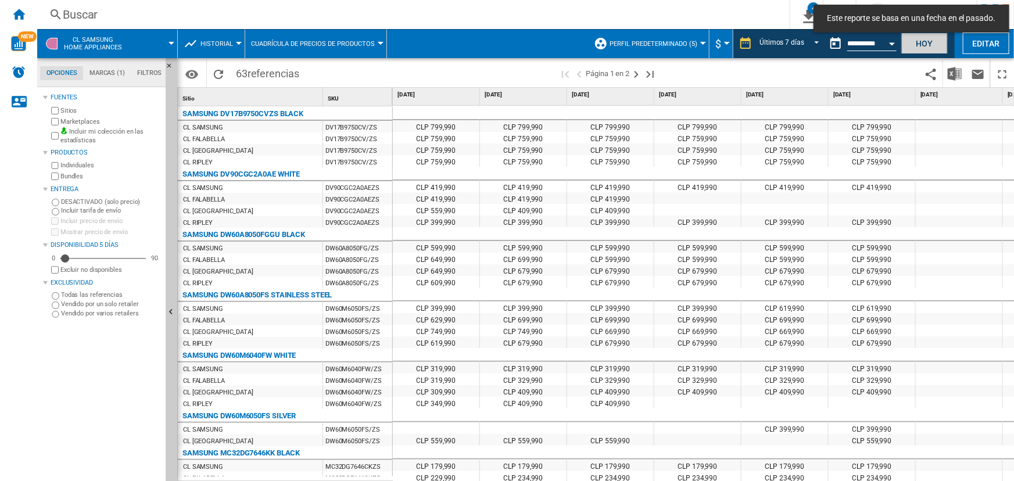
click at [940, 41] on button "Hoy" at bounding box center [924, 43] width 46 height 21
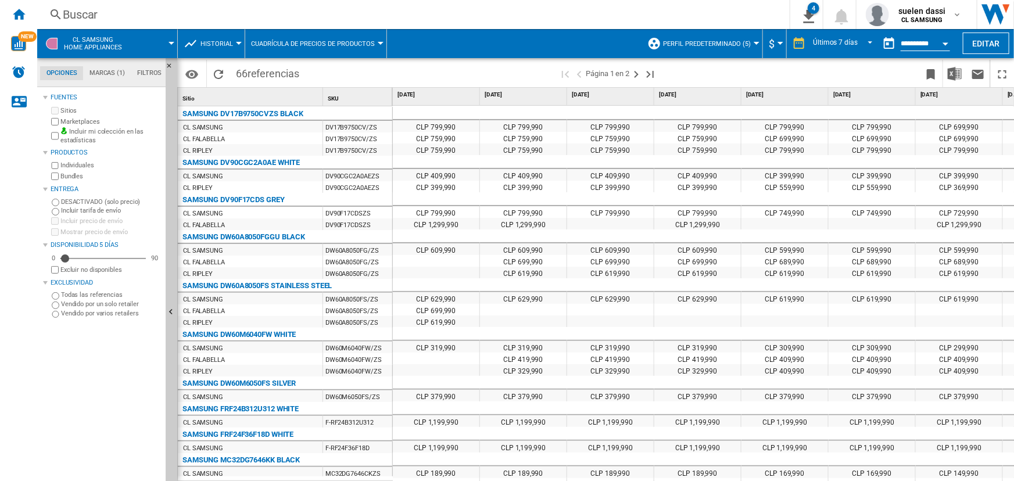
scroll to position [0, 81]
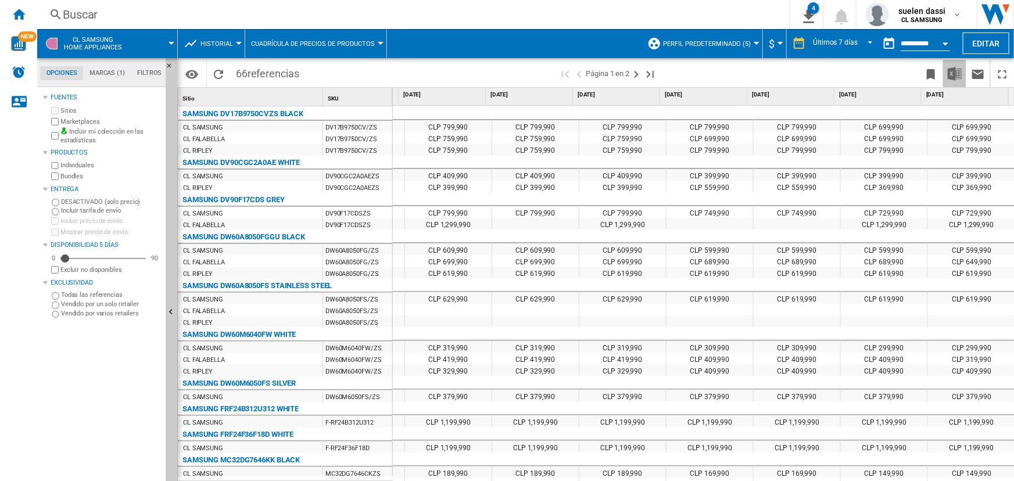
click at [955, 79] on img "Descargar en Excel" at bounding box center [954, 74] width 14 height 14
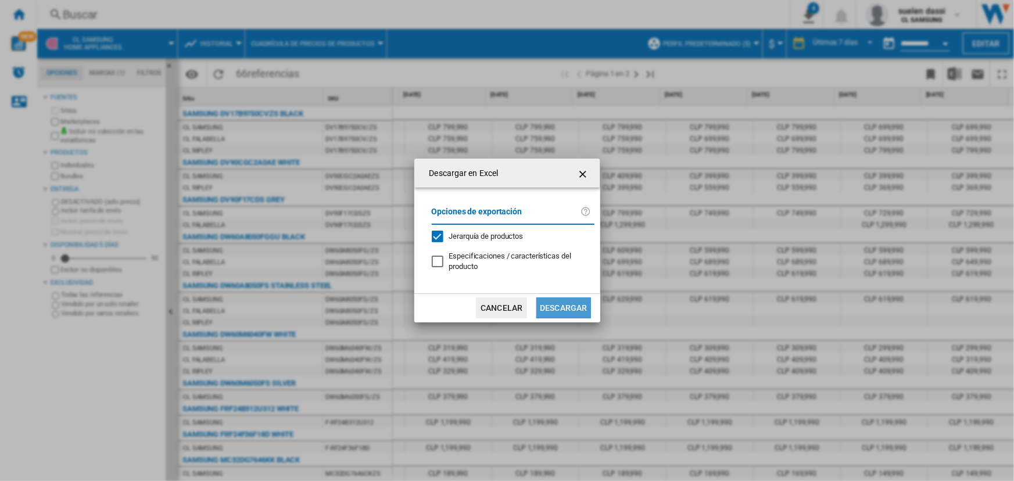
click at [555, 314] on button "Descargar" at bounding box center [563, 307] width 54 height 21
